Goal: Task Accomplishment & Management: Manage account settings

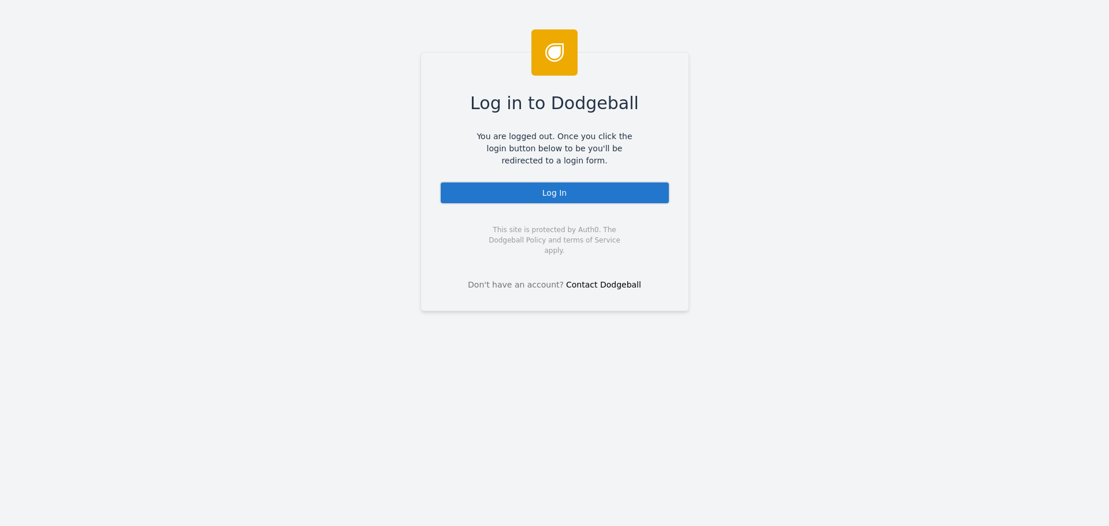
click at [486, 188] on div "Log In" at bounding box center [555, 192] width 230 height 23
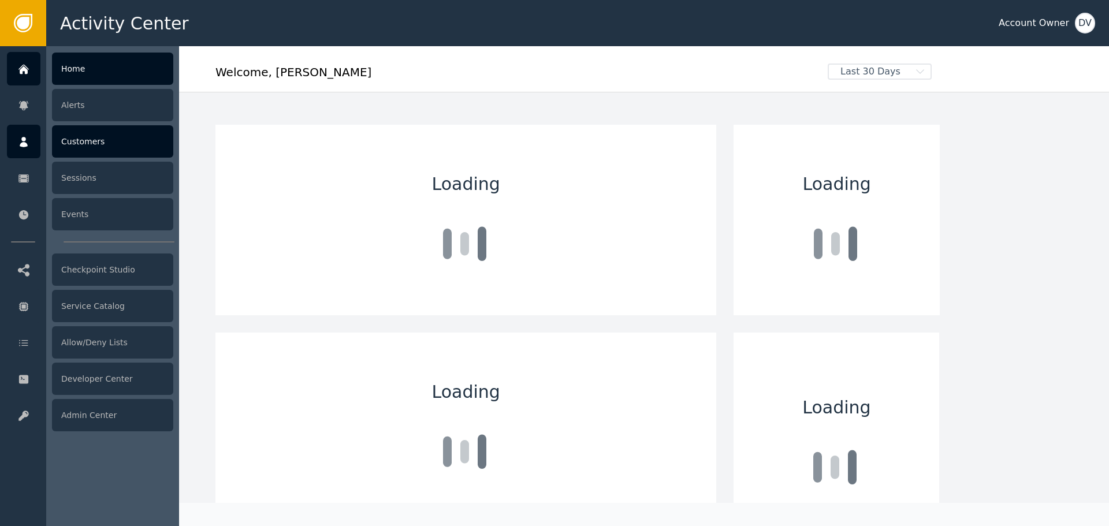
click at [95, 132] on div "Customers" at bounding box center [112, 141] width 121 height 32
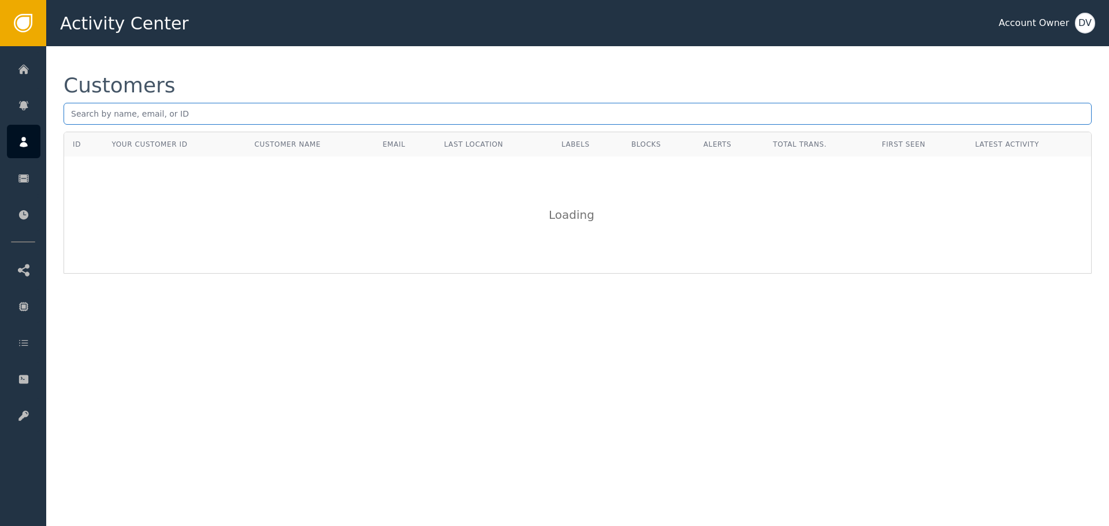
click at [226, 103] on input "text" at bounding box center [578, 114] width 1028 height 22
paste input "[EMAIL_ADDRESS][DOMAIN_NAME]"
type input "[EMAIL_ADDRESS][DOMAIN_NAME]"
click at [247, 86] on div "Customers" at bounding box center [578, 85] width 1028 height 21
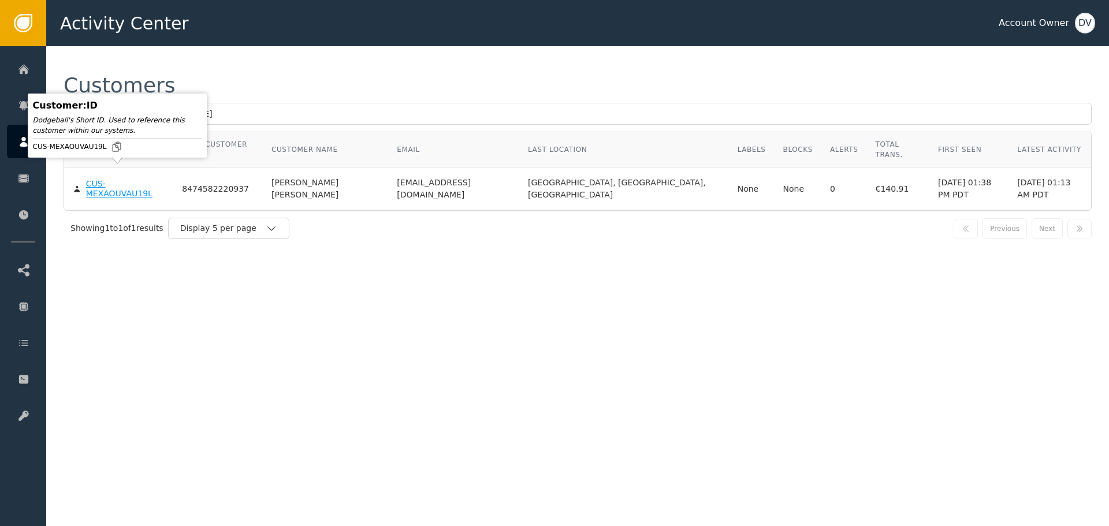
click at [129, 179] on div "CUS-MEXAOUVAU19L" at bounding box center [125, 189] width 79 height 20
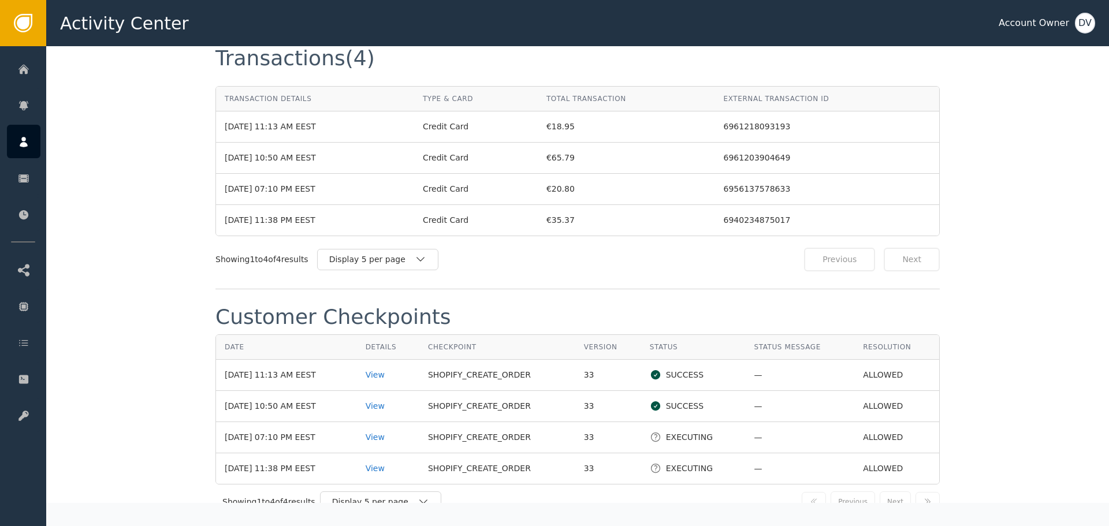
scroll to position [1097, 0]
click at [385, 368] on div "View" at bounding box center [388, 374] width 45 height 12
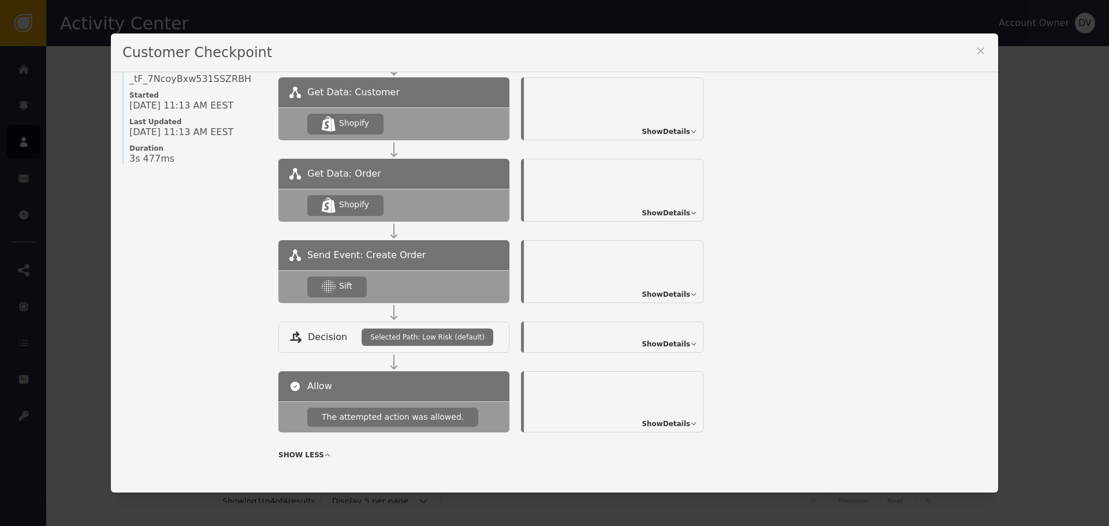
scroll to position [116, 0]
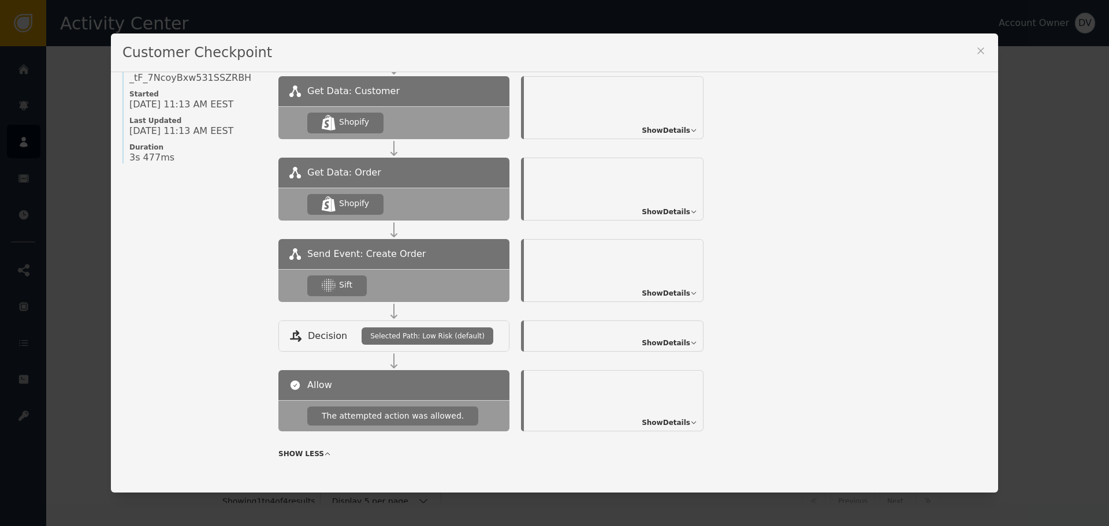
click at [676, 289] on span "Show Details" at bounding box center [666, 293] width 49 height 10
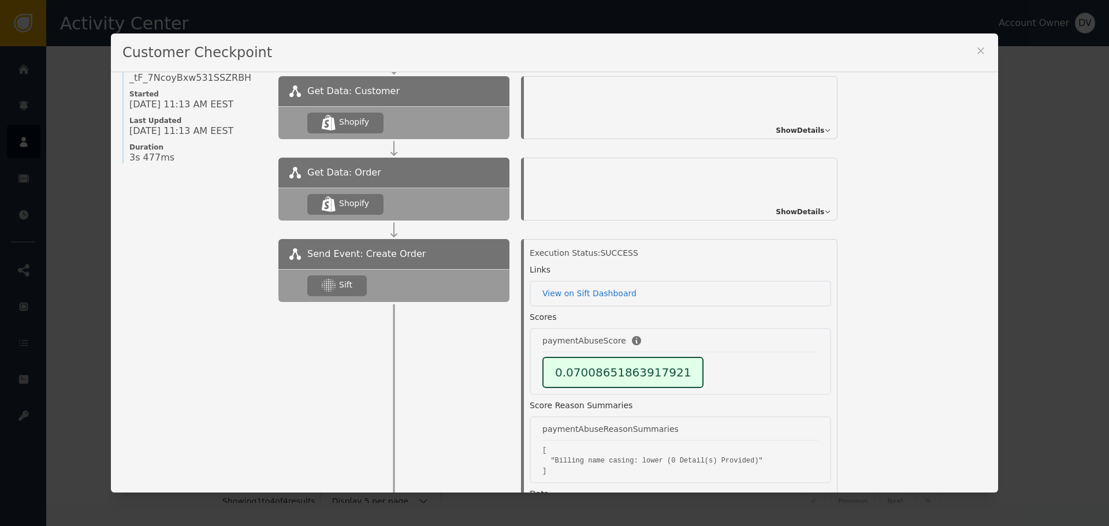
click at [981, 50] on icon at bounding box center [981, 51] width 12 height 12
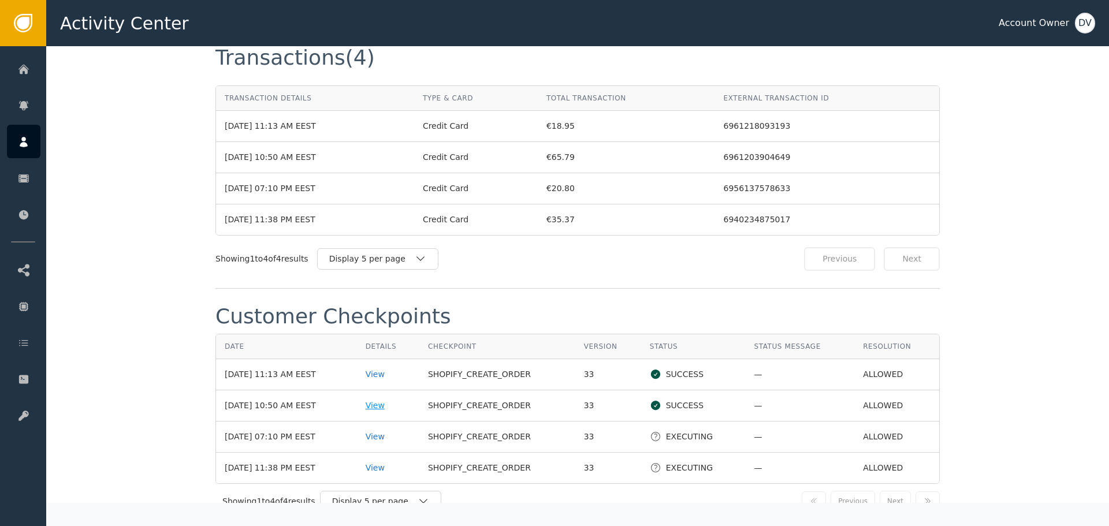
click at [394, 400] on div "View" at bounding box center [388, 406] width 45 height 12
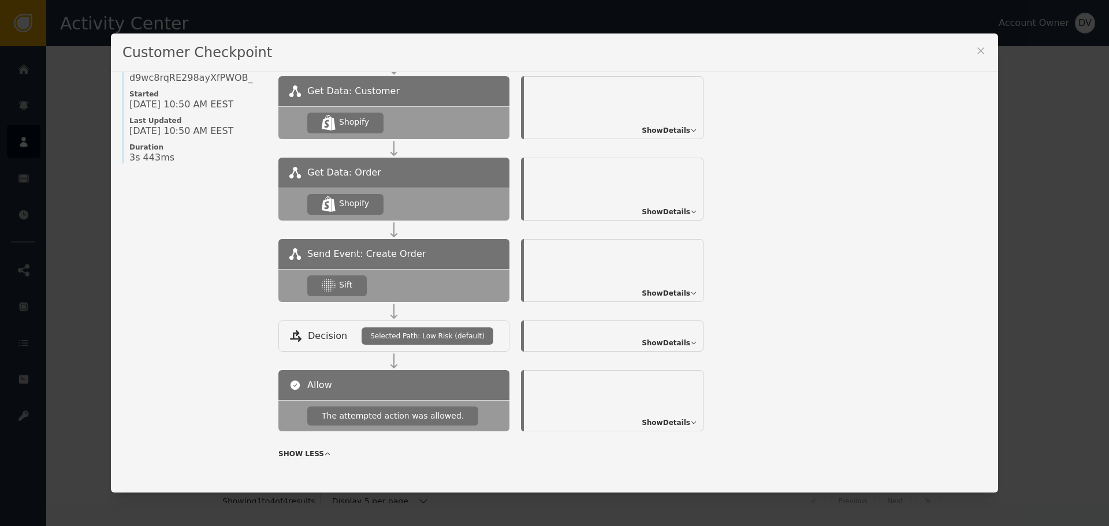
click at [677, 293] on span "Show Details" at bounding box center [666, 293] width 49 height 10
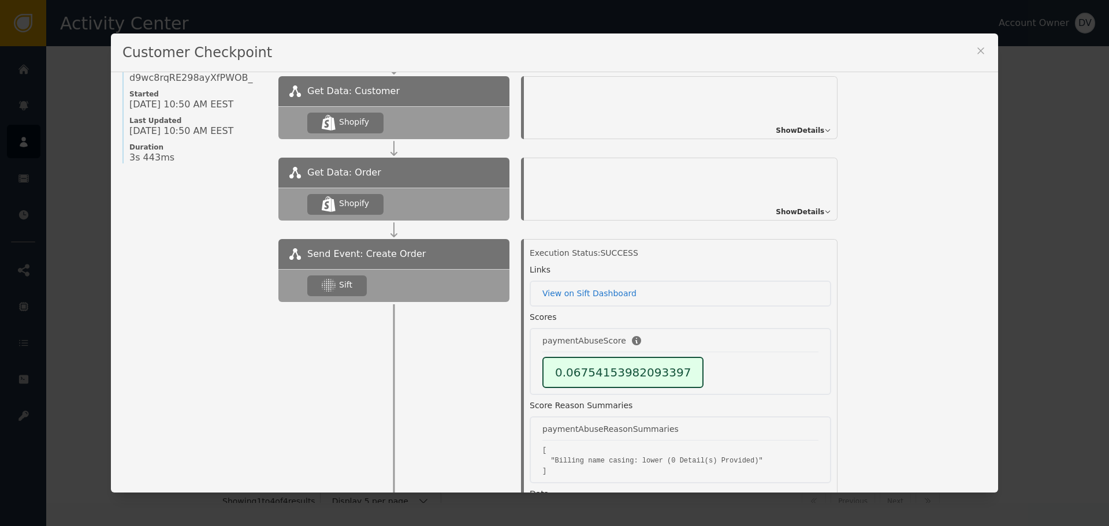
click at [979, 50] on icon at bounding box center [981, 51] width 12 height 12
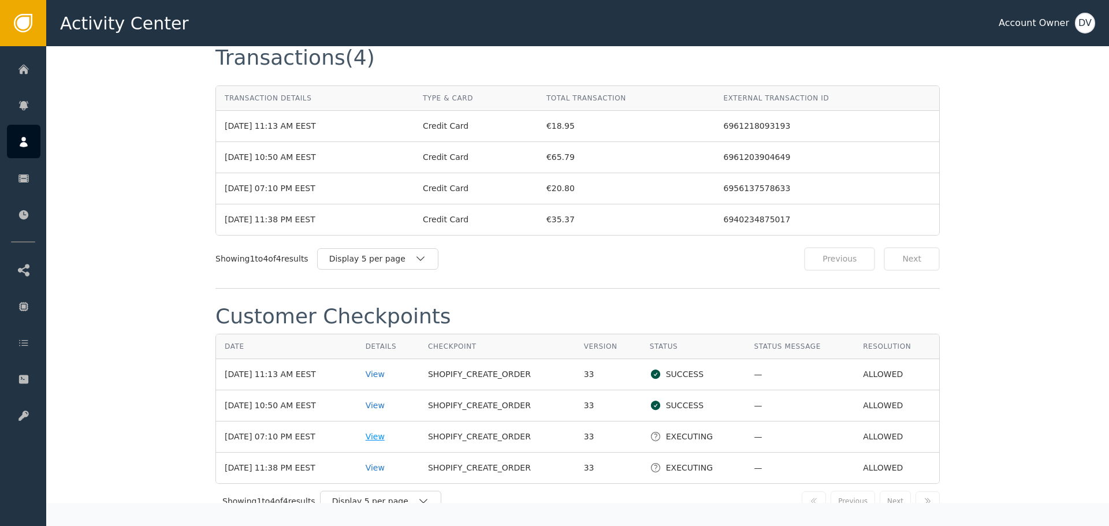
click at [382, 431] on div "View" at bounding box center [388, 437] width 45 height 12
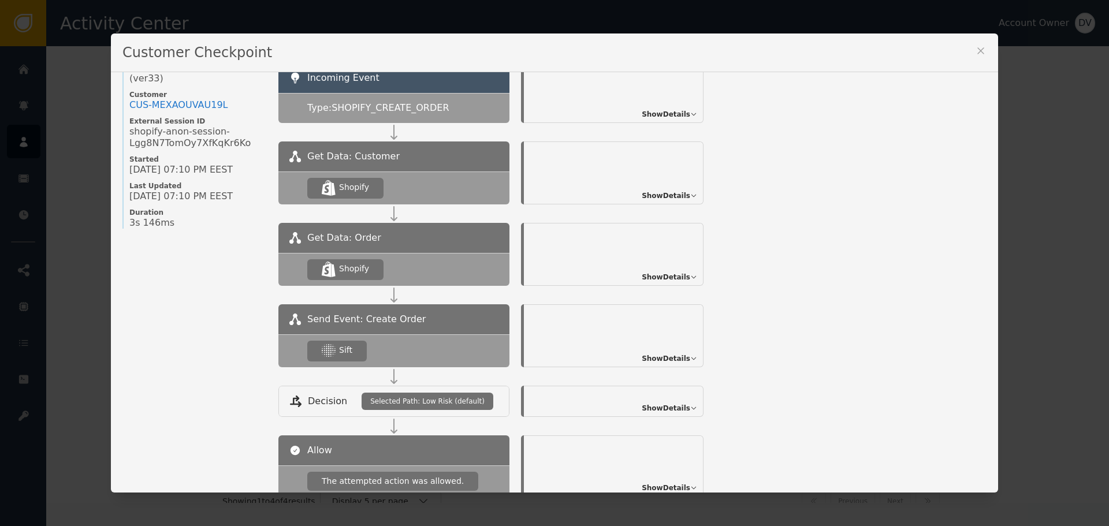
scroll to position [125, 0]
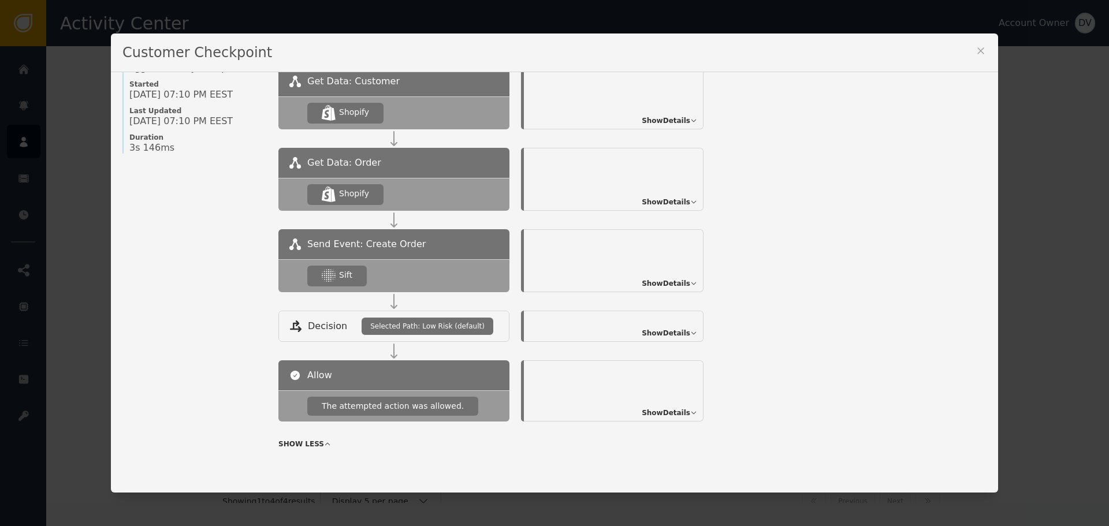
click at [676, 283] on span "Show Details" at bounding box center [666, 283] width 49 height 10
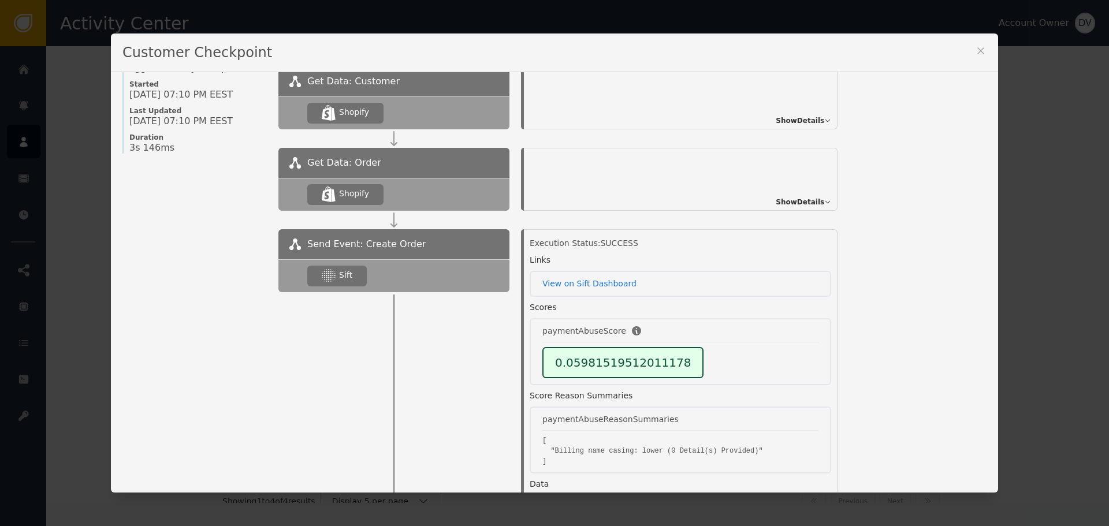
click at [975, 50] on icon at bounding box center [981, 51] width 12 height 12
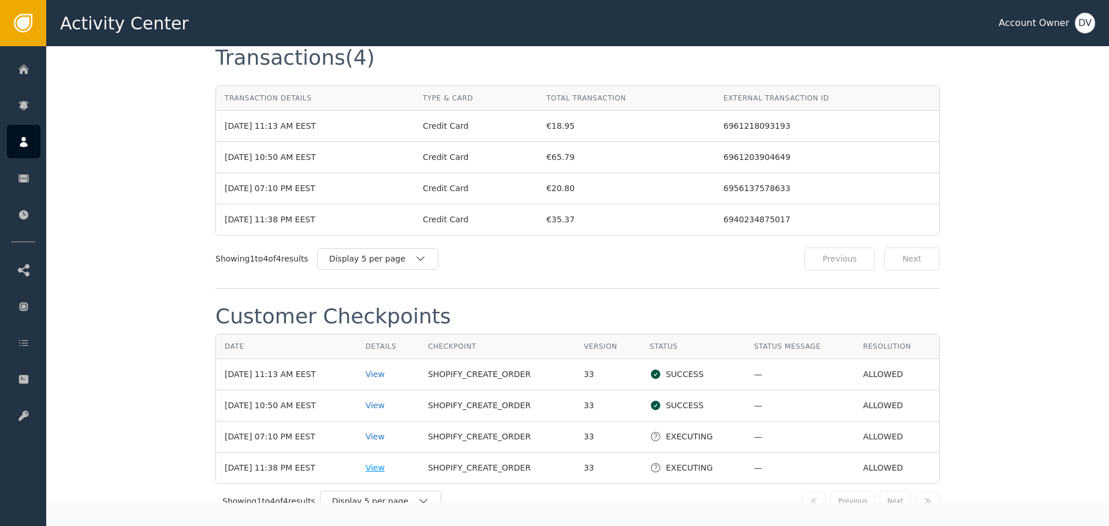
click at [380, 462] on div "View" at bounding box center [388, 468] width 45 height 12
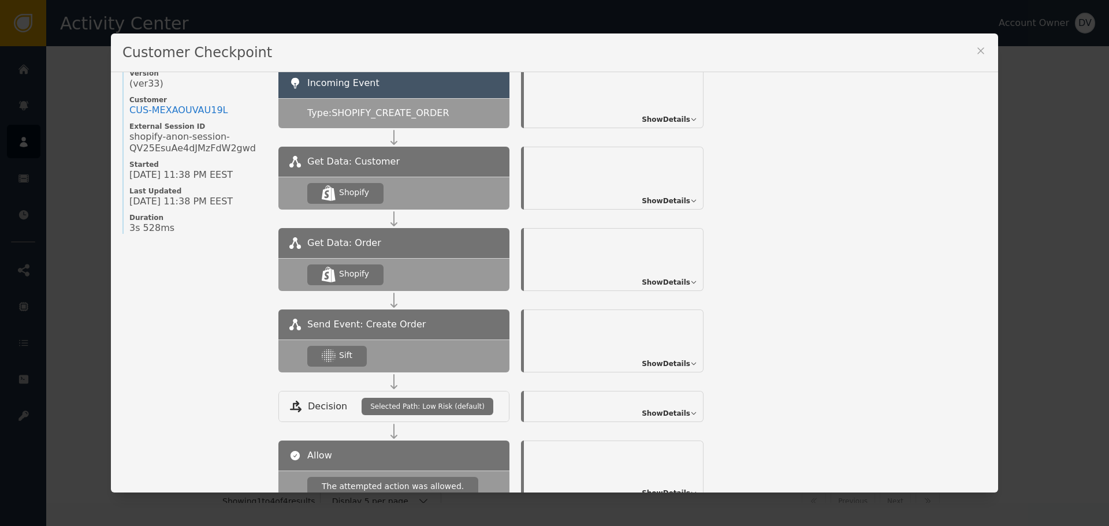
scroll to position [116, 0]
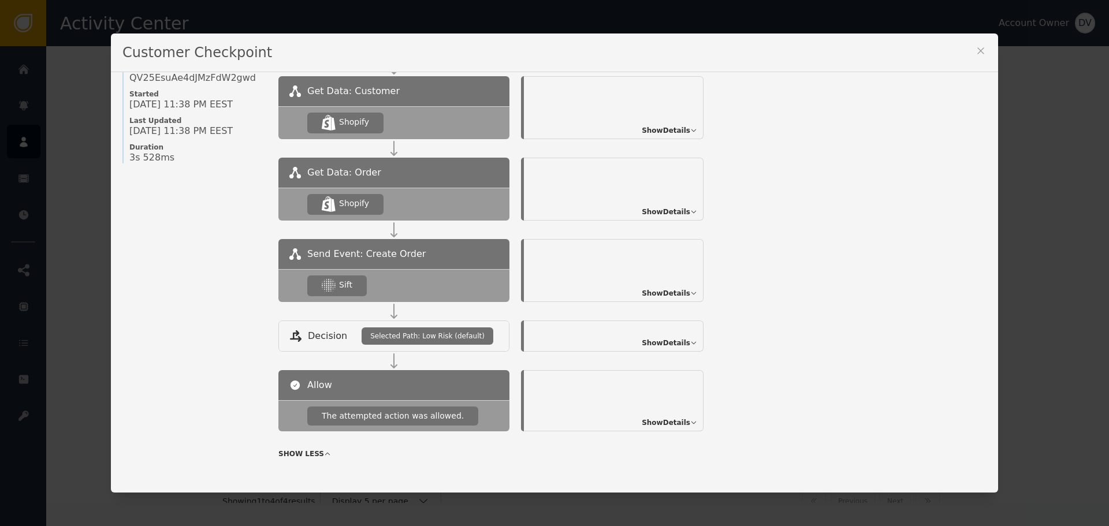
click at [663, 293] on span "Show Details" at bounding box center [666, 293] width 49 height 10
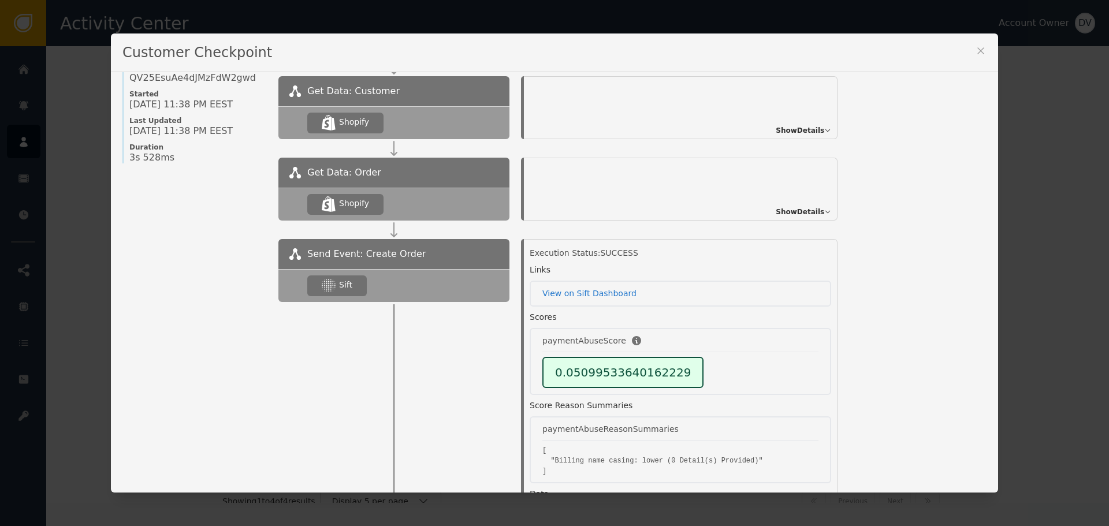
click at [980, 49] on icon at bounding box center [981, 51] width 12 height 12
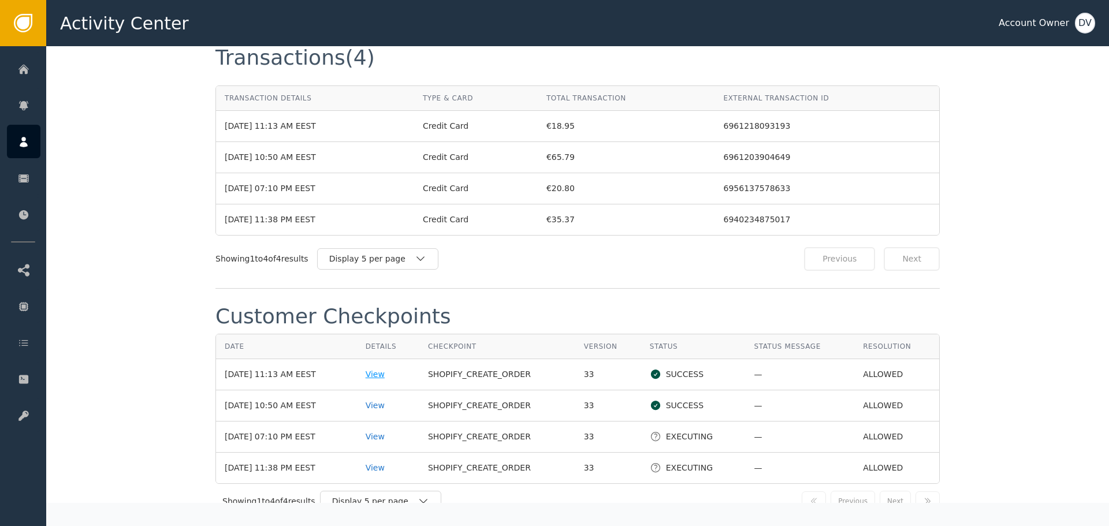
click at [378, 368] on div "View" at bounding box center [388, 374] width 45 height 12
